Goal: Check status: Check status

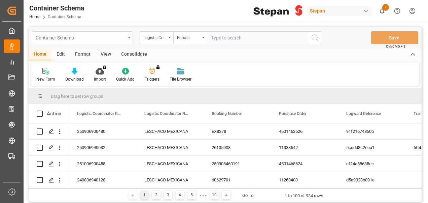
click at [85, 34] on div "Container Schema" at bounding box center [81, 37] width 90 height 8
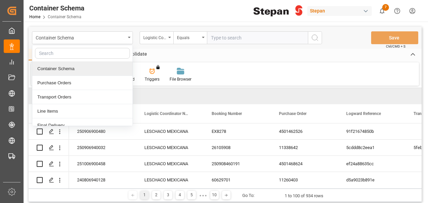
click at [231, 38] on input "text" at bounding box center [257, 37] width 101 height 13
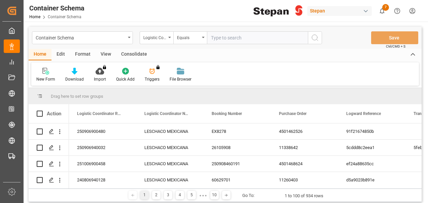
paste input "250906900206"
type input "250906900206"
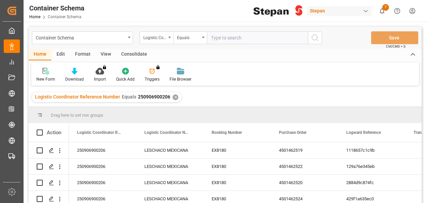
click at [77, 31] on div "Container Schema Logistic Coordinator Reference Number Equals Save Ctrl/CMD + S" at bounding box center [225, 38] width 393 height 22
click at [84, 36] on div "Container Schema" at bounding box center [81, 37] width 90 height 8
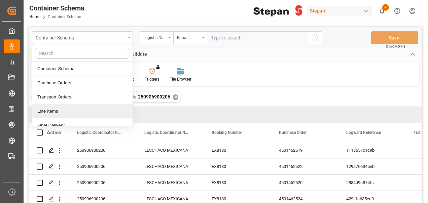
click at [63, 110] on div "Line Items" at bounding box center [82, 111] width 100 height 14
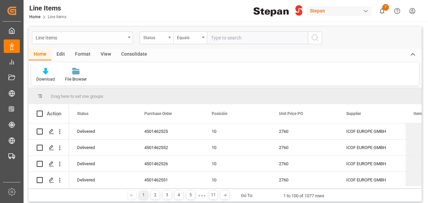
click at [62, 41] on div "Line Items" at bounding box center [81, 37] width 90 height 8
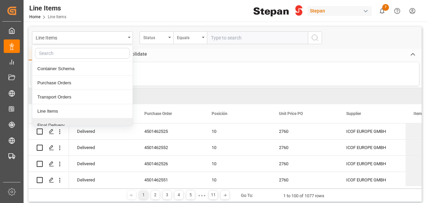
click at [46, 121] on div "Final Delivery" at bounding box center [82, 125] width 100 height 14
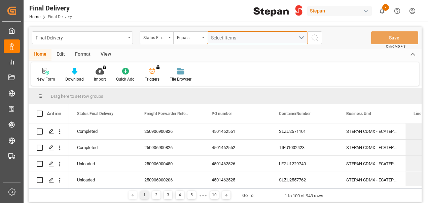
click at [222, 38] on span "Select Items" at bounding box center [225, 37] width 29 height 5
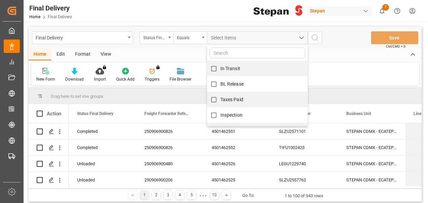
type input "250906900206"
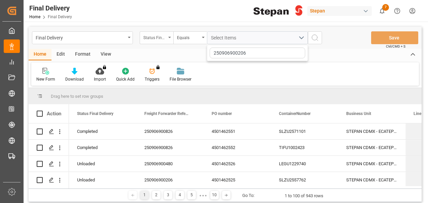
click at [156, 40] on div "Status Final Delivery" at bounding box center [154, 37] width 23 height 8
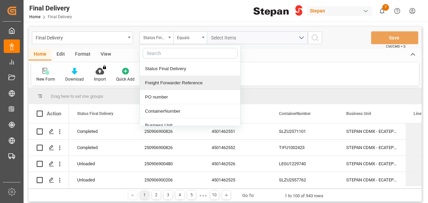
click at [173, 84] on div "Freight Forwarder Reference" at bounding box center [190, 83] width 100 height 14
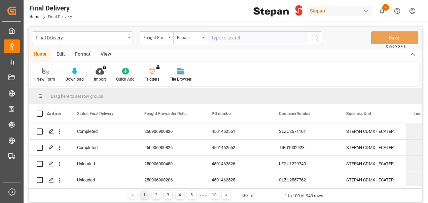
click at [226, 36] on input "text" at bounding box center [257, 37] width 101 height 13
type input "250906900206"
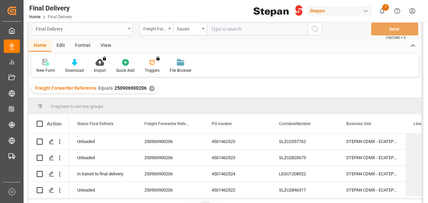
click at [79, 28] on div "Final Delivery" at bounding box center [81, 28] width 90 height 8
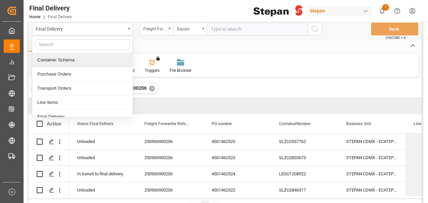
click at [65, 64] on div "Container Schema" at bounding box center [82, 60] width 100 height 14
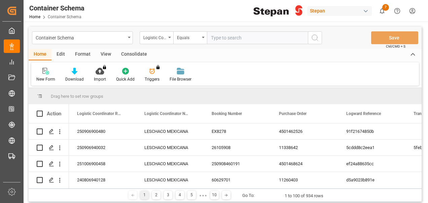
click at [217, 38] on input "text" at bounding box center [257, 37] width 101 height 13
paste input "250906900206"
type input "250906900206"
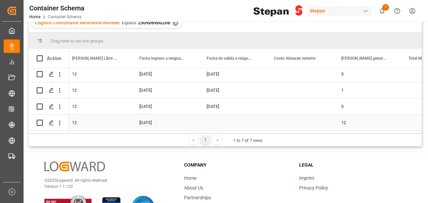
click at [225, 120] on div "Press SPACE to select this row." at bounding box center [232, 123] width 67 height 16
click at [225, 119] on div "Press SPACE to select this row." at bounding box center [232, 123] width 67 height 16
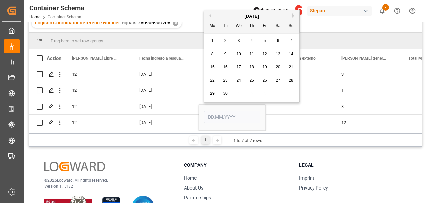
click at [213, 79] on span "22" at bounding box center [212, 80] width 4 height 5
type input "[DATE]"
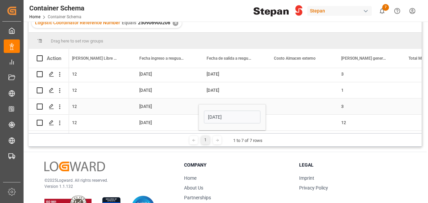
click at [237, 95] on div "[DATE]" at bounding box center [232, 90] width 67 height 16
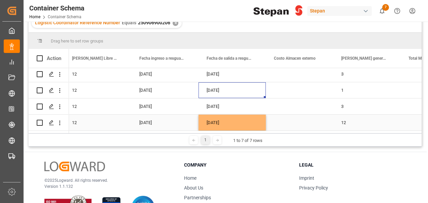
click at [240, 98] on div "[DATE]" at bounding box center [232, 106] width 67 height 16
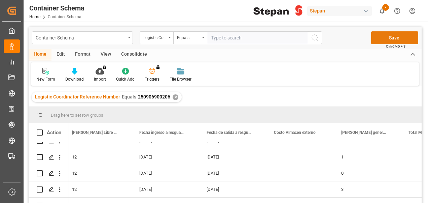
click at [387, 36] on button "Save" at bounding box center [395, 37] width 47 height 13
click at [174, 98] on div "✕" at bounding box center [176, 97] width 6 height 6
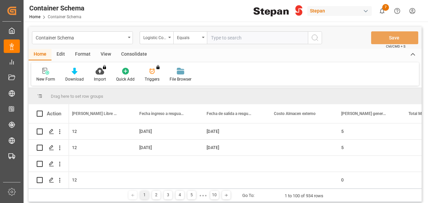
click at [219, 37] on input "text" at bounding box center [257, 37] width 101 height 13
paste input "250906900480"
type input "250906900480"
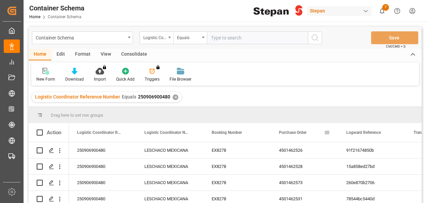
click at [290, 134] on span "Purchase Order" at bounding box center [293, 132] width 28 height 5
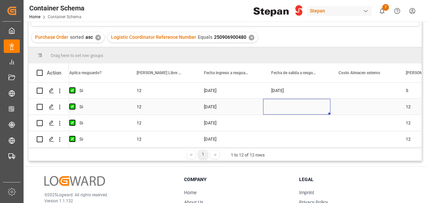
click at [283, 106] on div "Press SPACE to select this row." at bounding box center [296, 107] width 67 height 16
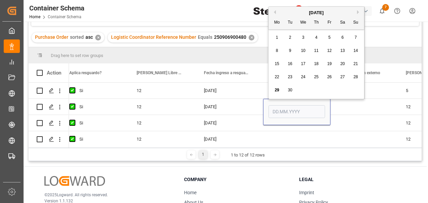
click at [291, 77] on span "23" at bounding box center [290, 76] width 4 height 5
type input "[DATE]"
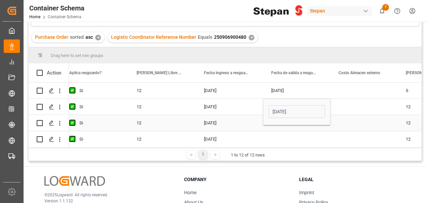
click at [276, 127] on div "Press SPACE to select this row." at bounding box center [296, 123] width 67 height 16
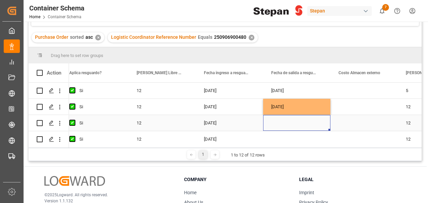
click at [281, 124] on div "Press SPACE to select this row." at bounding box center [296, 123] width 67 height 16
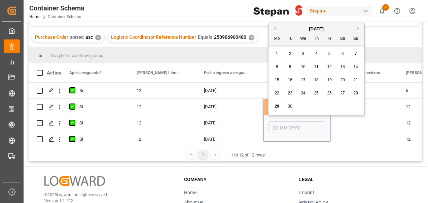
click at [290, 92] on span "23" at bounding box center [290, 93] width 4 height 5
type input "[DATE]"
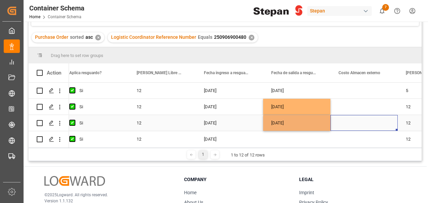
click at [351, 127] on div "Press SPACE to select this row." at bounding box center [364, 123] width 67 height 16
click at [282, 139] on div "Press SPACE to select this row." at bounding box center [296, 139] width 67 height 16
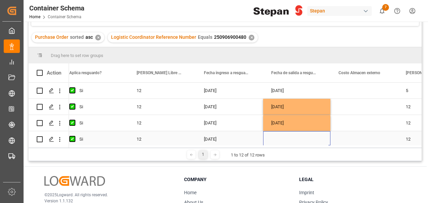
click at [282, 139] on div "Press SPACE to select this row." at bounding box center [296, 139] width 67 height 16
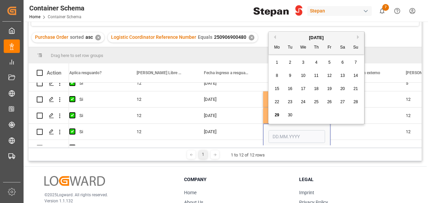
click at [304, 100] on span "24" at bounding box center [303, 101] width 4 height 5
type input "[DATE]"
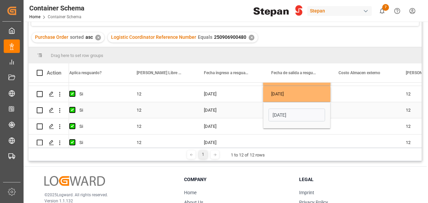
click at [296, 129] on div "Press SPACE to select this row." at bounding box center [296, 126] width 67 height 16
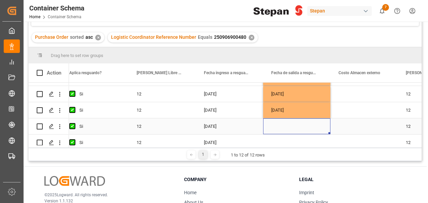
click at [286, 124] on div "Press SPACE to select this row." at bounding box center [296, 126] width 67 height 16
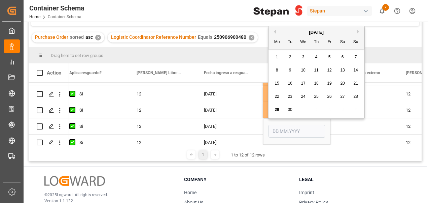
click at [304, 96] on span "24" at bounding box center [303, 96] width 4 height 5
type input "[DATE]"
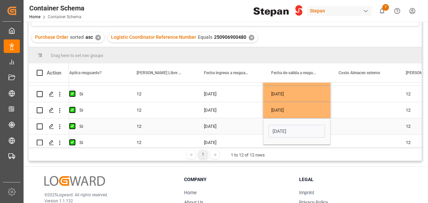
click at [355, 123] on div "Press SPACE to select this row." at bounding box center [364, 126] width 67 height 16
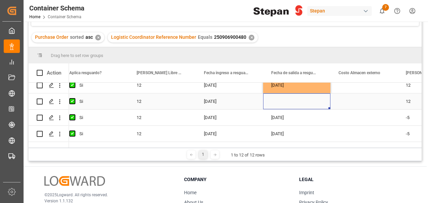
click at [290, 98] on div "Press SPACE to select this row." at bounding box center [296, 101] width 67 height 16
click at [284, 99] on div "Press SPACE to select this row." at bounding box center [296, 101] width 67 height 16
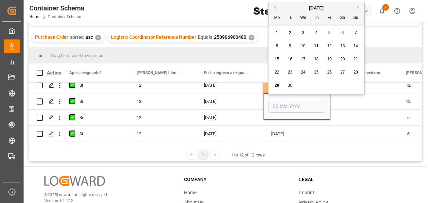
click at [318, 73] on span "25" at bounding box center [316, 72] width 4 height 5
type input "[DATE]"
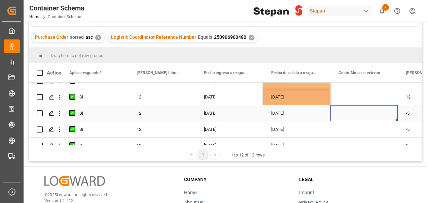
click at [362, 113] on div "Press SPACE to select this row." at bounding box center [364, 113] width 67 height 16
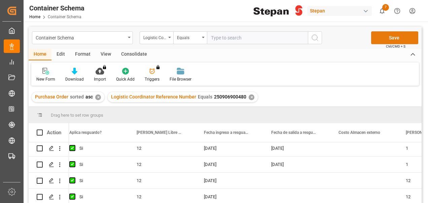
click at [387, 37] on button "Save" at bounding box center [395, 37] width 47 height 13
click at [249, 97] on div "✕" at bounding box center [252, 97] width 6 height 6
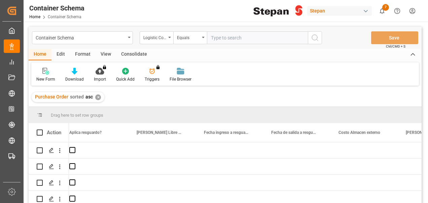
click at [95, 98] on div "✕" at bounding box center [98, 97] width 6 height 6
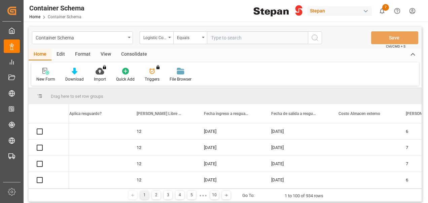
click at [229, 37] on input "text" at bounding box center [257, 37] width 101 height 13
paste input "250906900049"
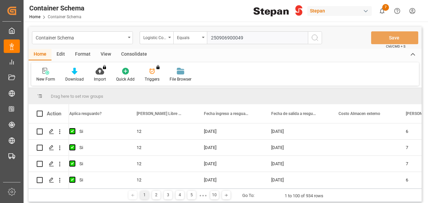
type input "250906900049"
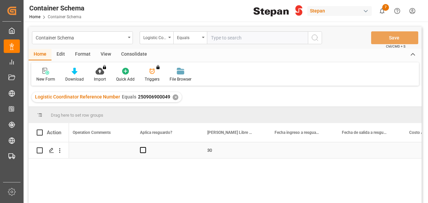
scroll to position [0, 3636]
click at [151, 151] on span "Press SPACE to select this row." at bounding box center [150, 150] width 6 height 6
click at [152, 147] on input "Press SPACE to select this row." at bounding box center [152, 147] width 0 height 0
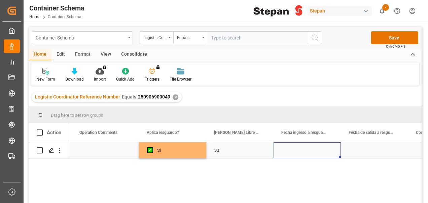
click at [300, 147] on div "Press SPACE to select this row." at bounding box center [307, 150] width 67 height 16
click at [296, 151] on div "Press SPACE to select this row." at bounding box center [307, 150] width 67 height 16
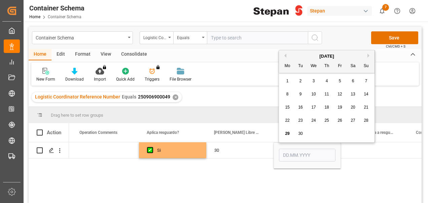
click at [339, 117] on div "26" at bounding box center [340, 121] width 8 height 8
type input "[DATE]"
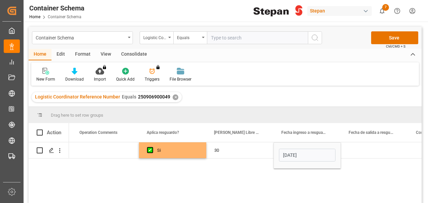
click at [339, 170] on div "Si 30 [DATE]" at bounding box center [245, 174] width 353 height 65
click at [386, 36] on button "Save" at bounding box center [395, 37] width 47 height 13
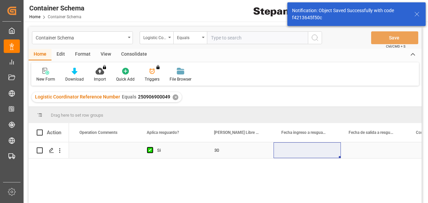
click at [306, 152] on div "Press SPACE to select this row." at bounding box center [307, 150] width 67 height 16
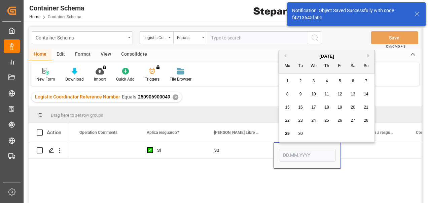
click at [339, 119] on span "26" at bounding box center [340, 120] width 4 height 5
type input "[DATE]"
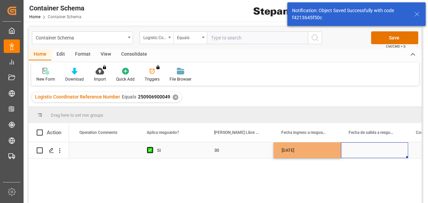
click at [363, 155] on div "Press SPACE to select this row." at bounding box center [374, 150] width 67 height 16
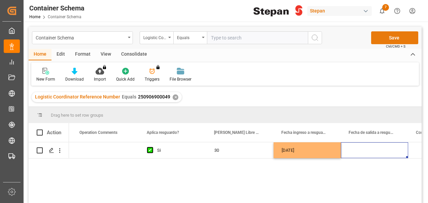
click at [392, 41] on button "Save" at bounding box center [395, 37] width 47 height 13
